Goal: Check status

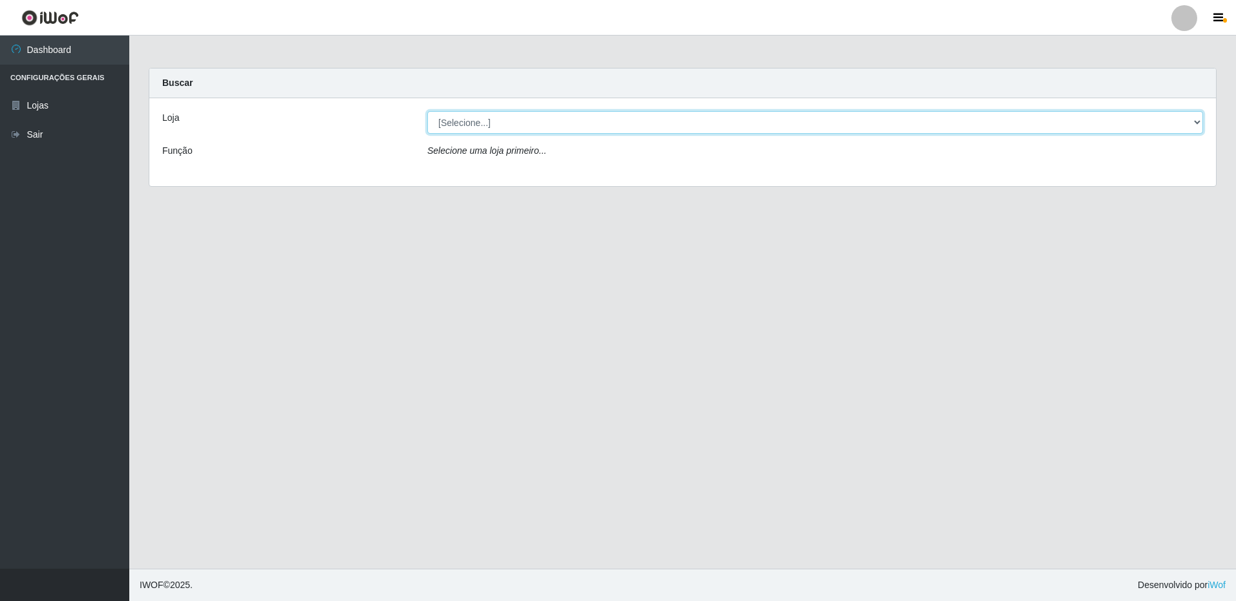
click at [1192, 120] on select "[Selecione...] Extrabom - Loja 16 [GEOGRAPHIC_DATA]" at bounding box center [815, 122] width 776 height 23
select select "450"
click at [427, 111] on select "[Selecione...] Extrabom - Loja 16 [GEOGRAPHIC_DATA]" at bounding box center [815, 122] width 776 height 23
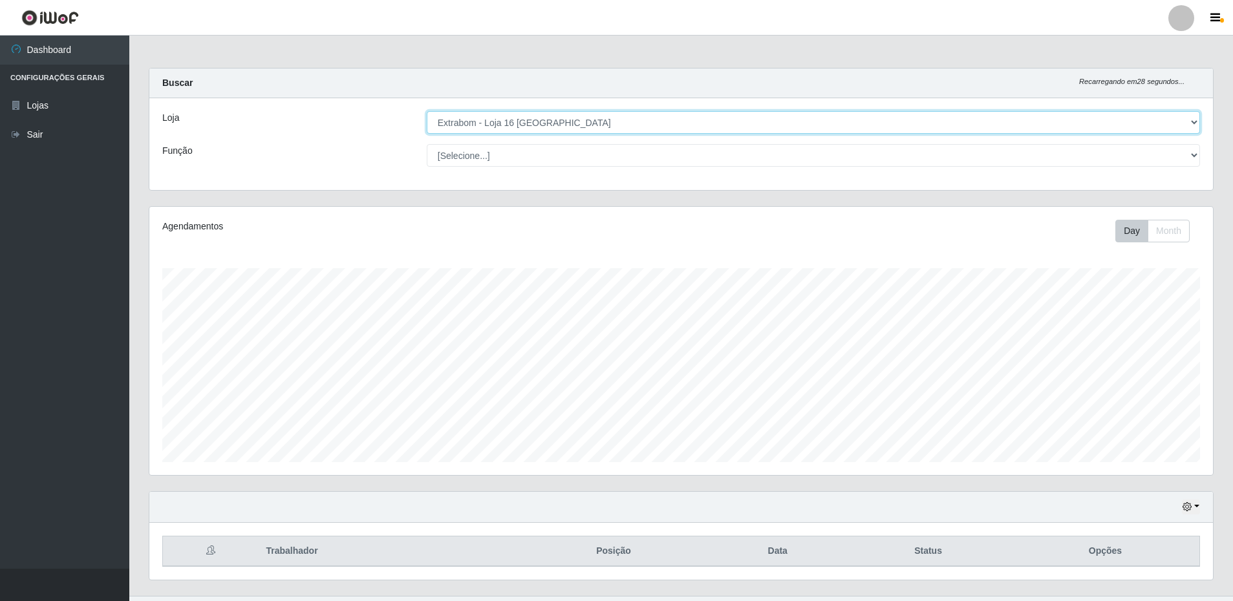
scroll to position [27, 0]
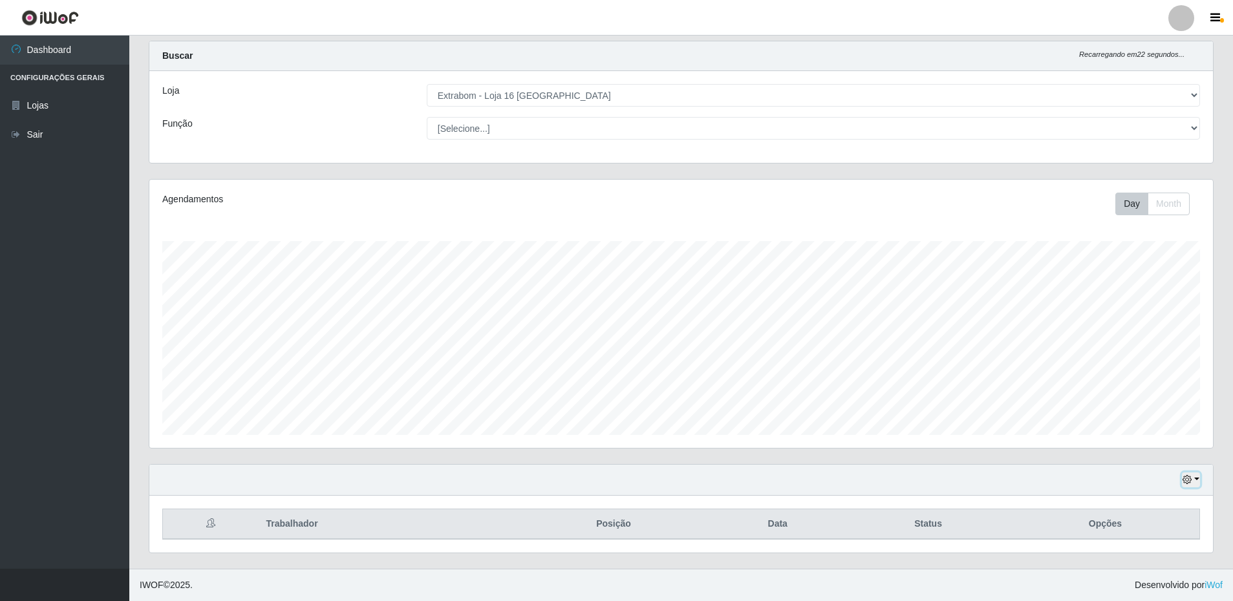
click at [1192, 480] on button "button" at bounding box center [1190, 479] width 18 height 15
click at [1127, 429] on button "1 Semana" at bounding box center [1148, 431] width 102 height 27
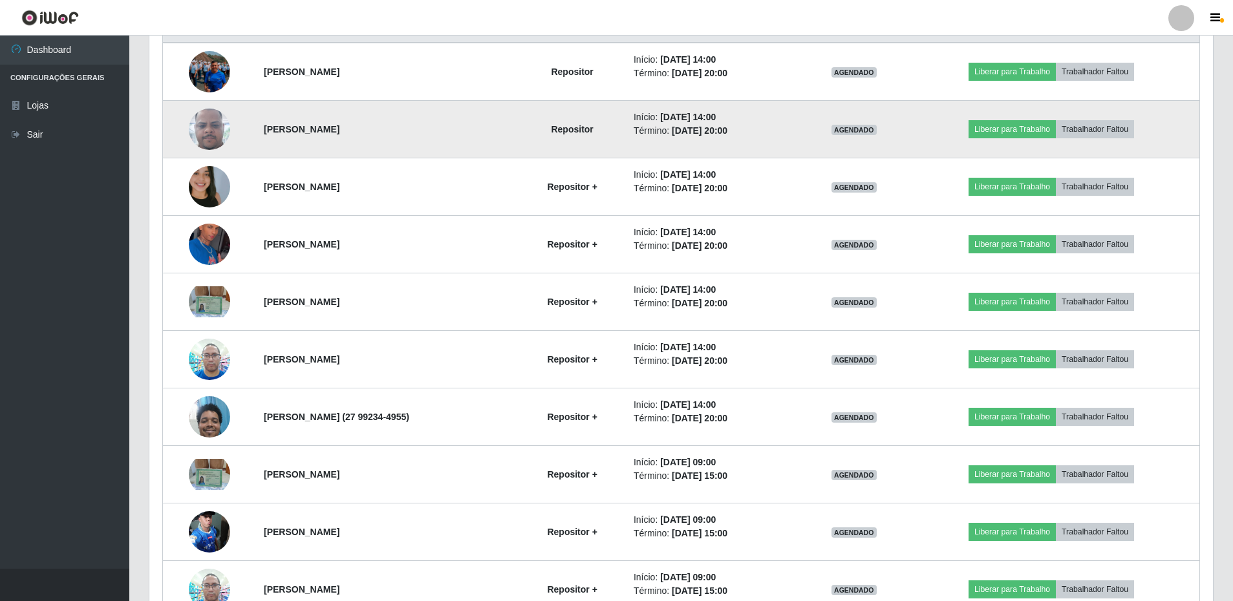
scroll to position [265, 0]
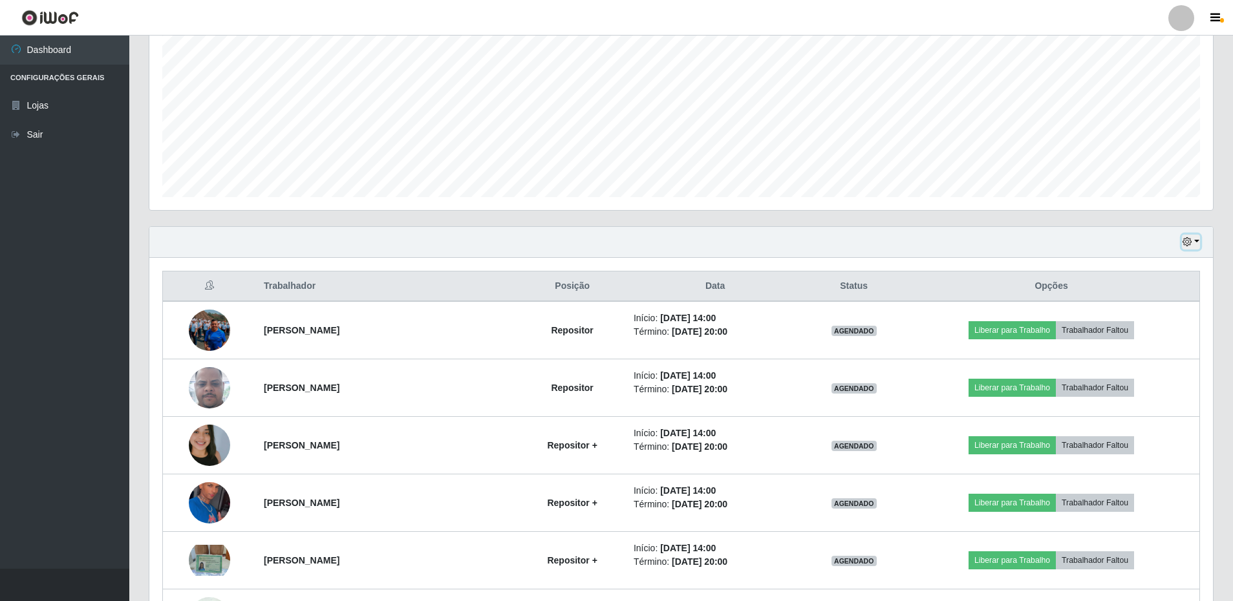
click at [1198, 245] on button "button" at bounding box center [1190, 242] width 18 height 15
click at [1134, 377] on button "Não encerrados" at bounding box center [1148, 373] width 102 height 26
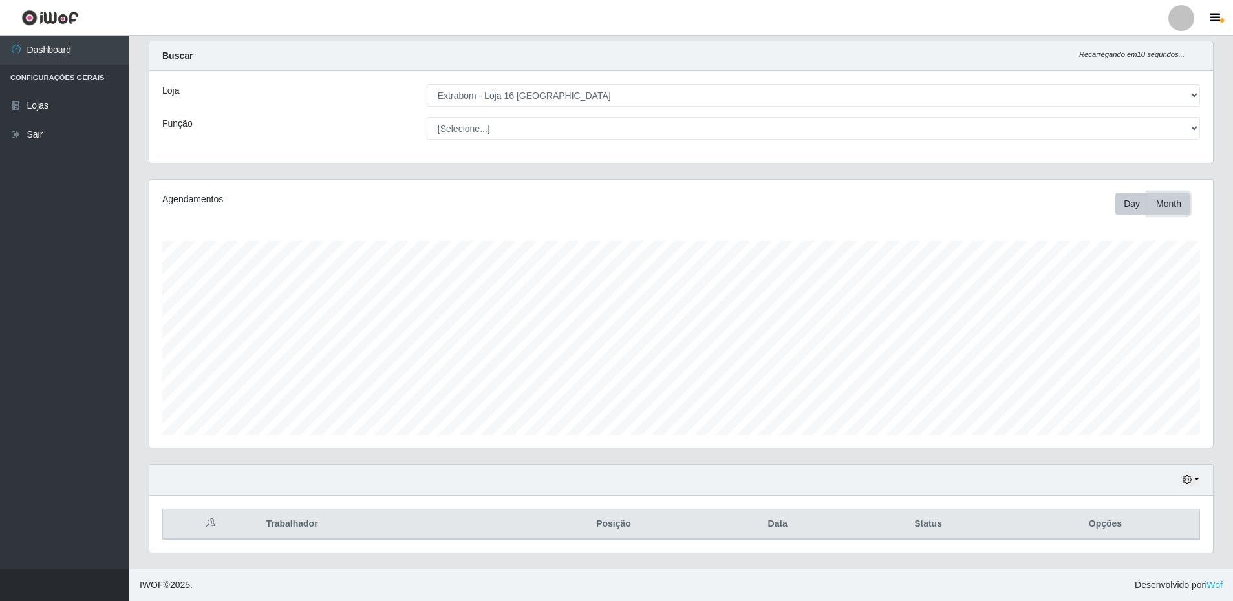
click at [1172, 209] on button "Month" at bounding box center [1168, 204] width 42 height 23
click at [1197, 481] on button "button" at bounding box center [1190, 479] width 18 height 15
click at [1148, 439] on button "1 Semana" at bounding box center [1148, 431] width 102 height 27
click at [1198, 477] on button "button" at bounding box center [1190, 479] width 18 height 15
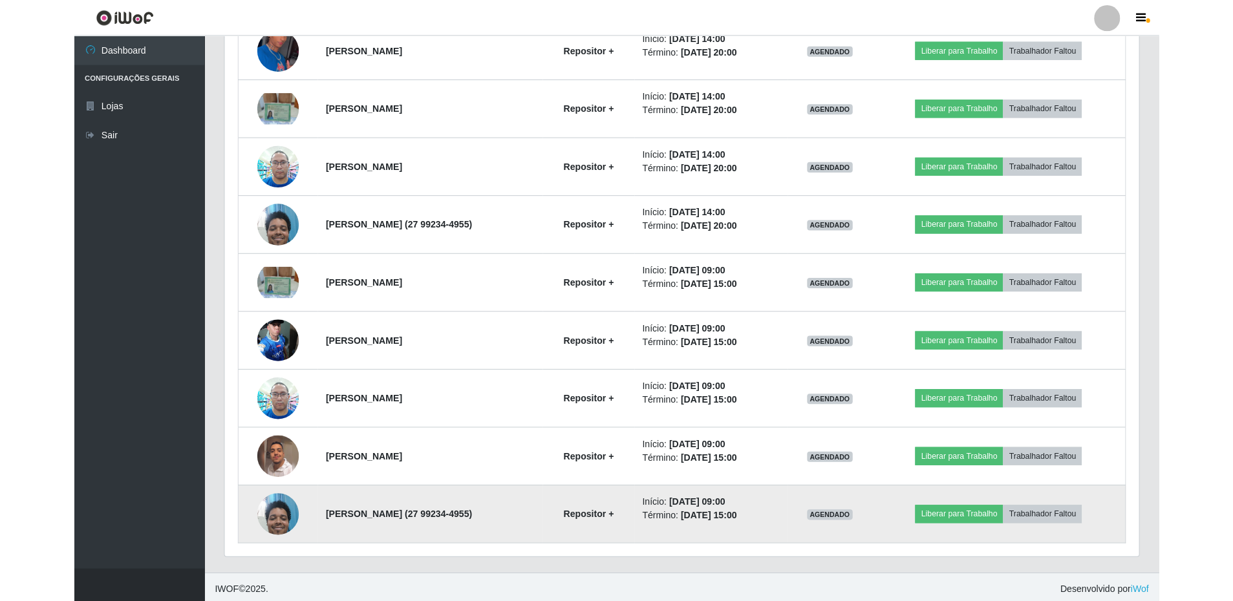
scroll to position [702, 0]
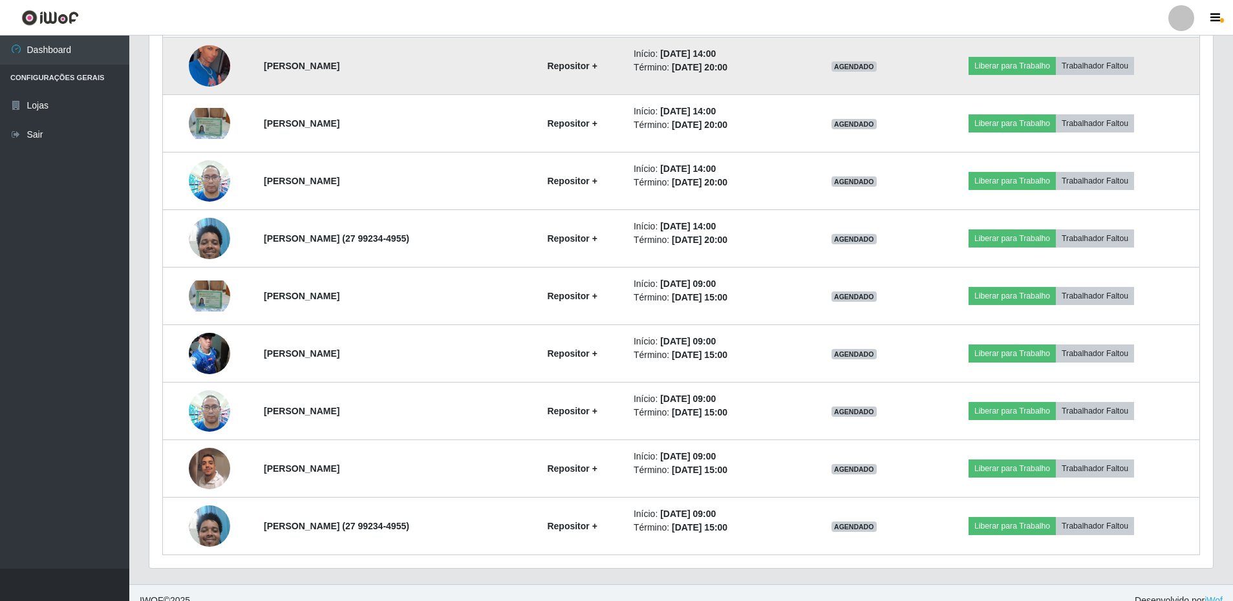
drag, startPoint x: 518, startPoint y: 86, endPoint x: 529, endPoint y: 55, distance: 32.7
click at [518, 86] on td "[PERSON_NAME]" at bounding box center [387, 66] width 262 height 58
